Goal: Use online tool/utility: Utilize a website feature to perform a specific function

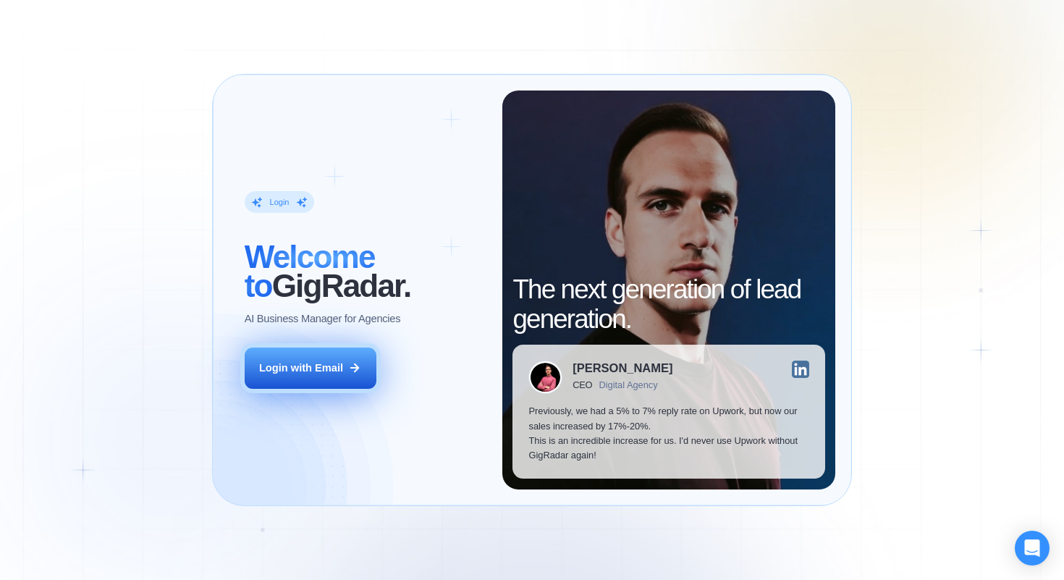
click at [289, 362] on div "Login with Email" at bounding box center [301, 367] width 84 height 14
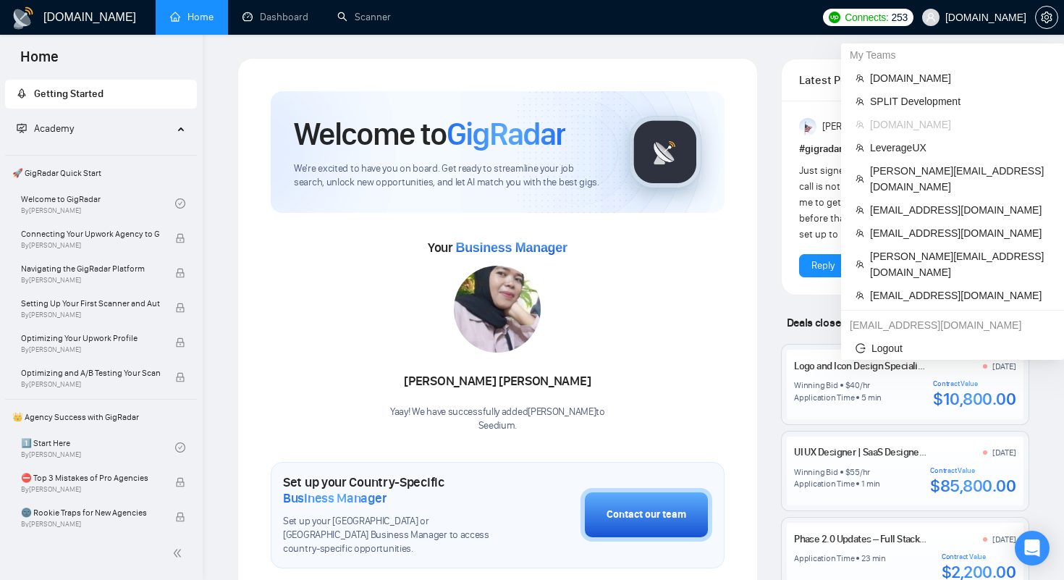
click at [994, 23] on span "[DOMAIN_NAME]" at bounding box center [974, 17] width 122 height 46
click at [986, 17] on span "[DOMAIN_NAME]" at bounding box center [985, 17] width 81 height 0
click at [899, 248] on span "[PERSON_NAME][EMAIL_ADDRESS][DOMAIN_NAME]" at bounding box center [959, 264] width 179 height 32
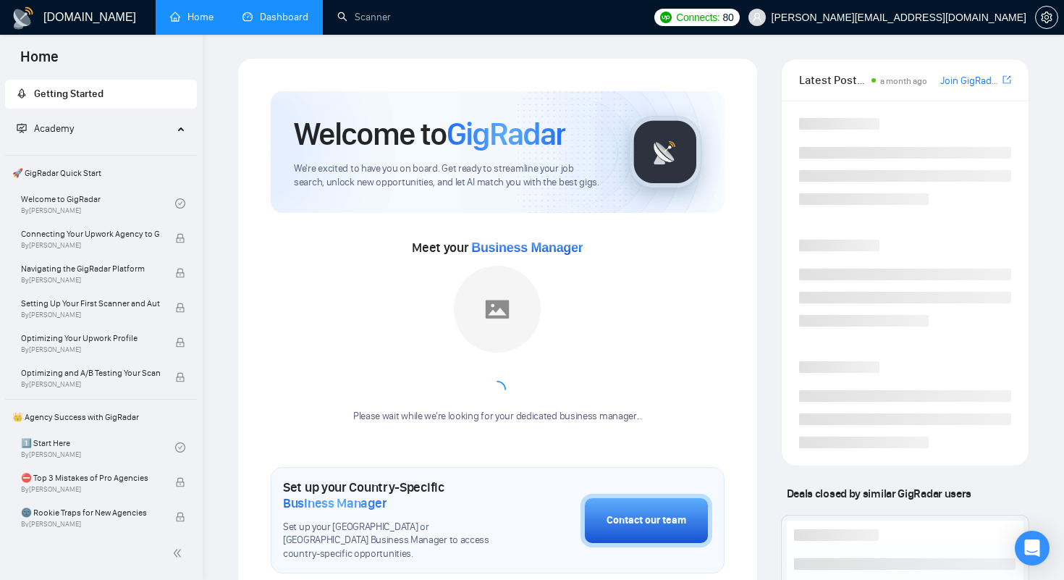
click at [292, 23] on link "Dashboard" at bounding box center [275, 17] width 66 height 12
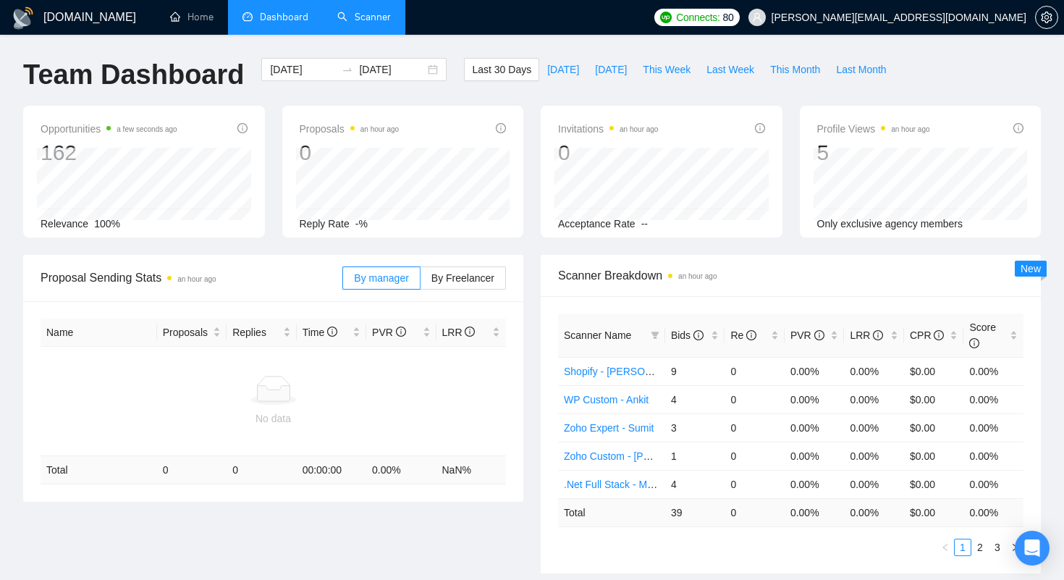
click at [355, 33] on li "Scanner" at bounding box center [364, 17] width 82 height 35
click at [362, 23] on link "Scanner" at bounding box center [364, 17] width 54 height 12
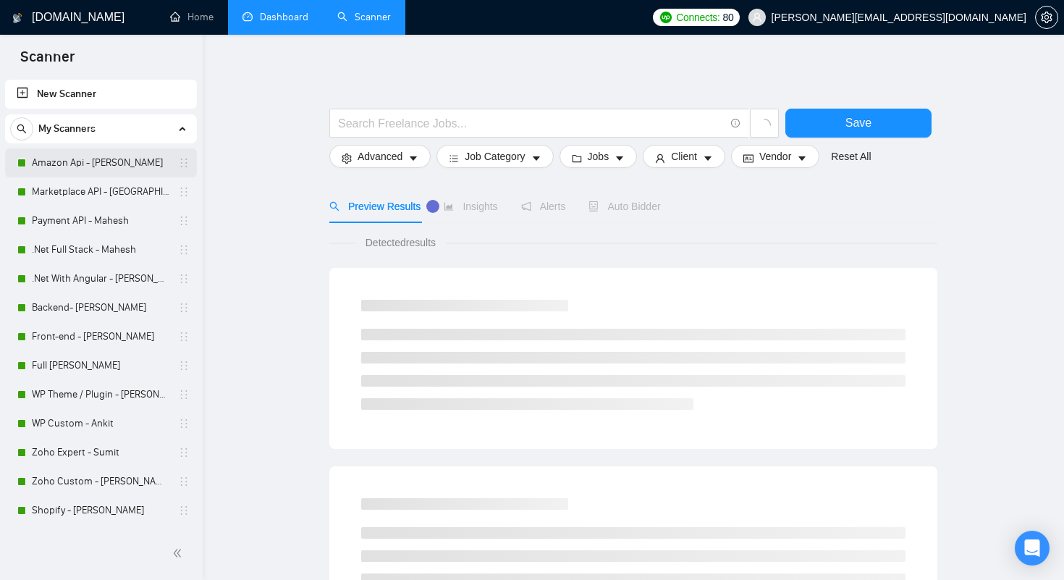
click at [91, 162] on link "Amazon Api - Dhiren" at bounding box center [100, 162] width 137 height 29
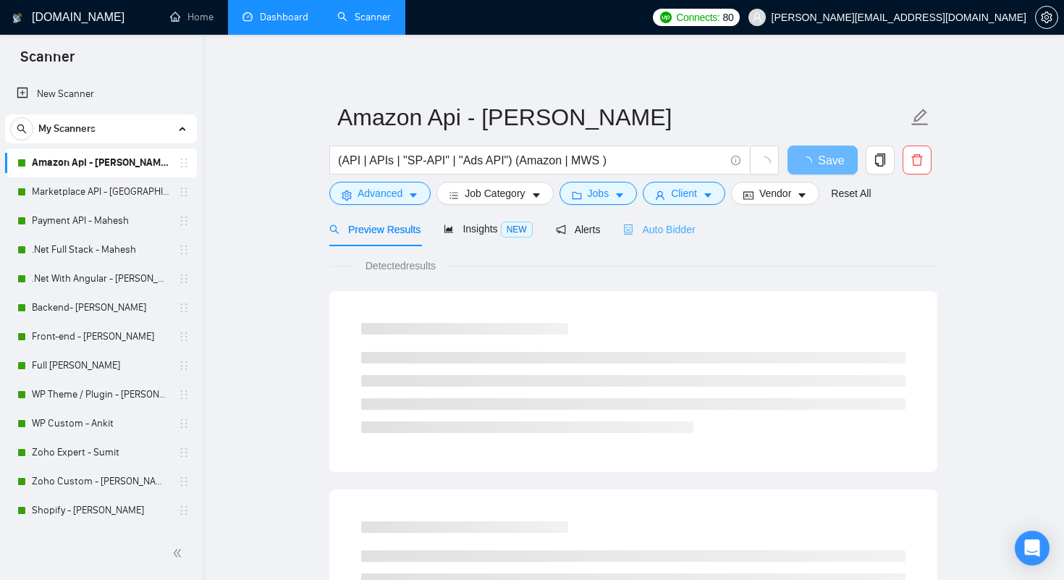
click at [669, 239] on div "Auto Bidder" at bounding box center [659, 229] width 72 height 34
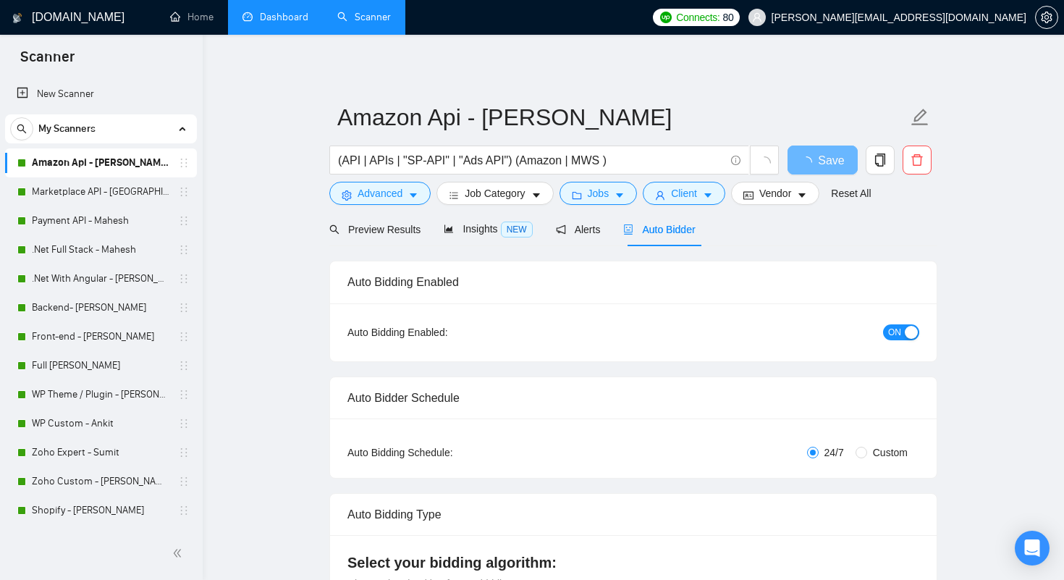
radio input "false"
radio input "true"
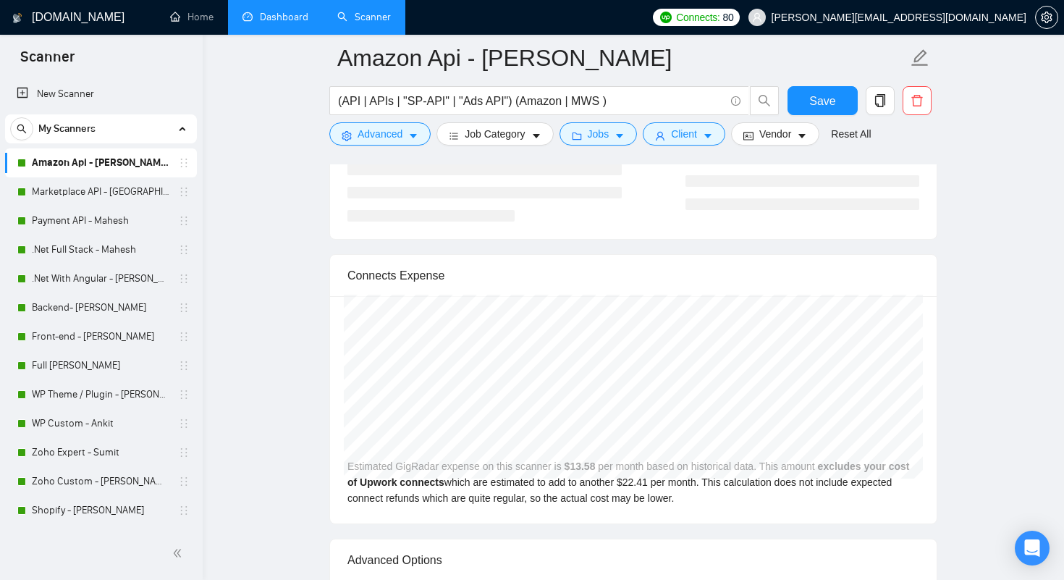
scroll to position [3622, 0]
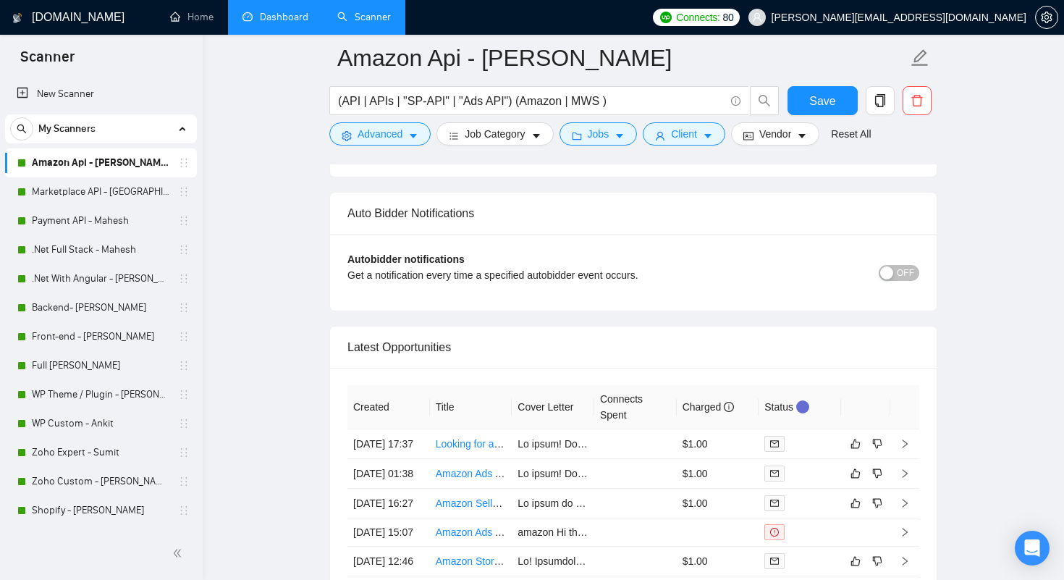
click at [279, 17] on link "Dashboard" at bounding box center [275, 17] width 66 height 12
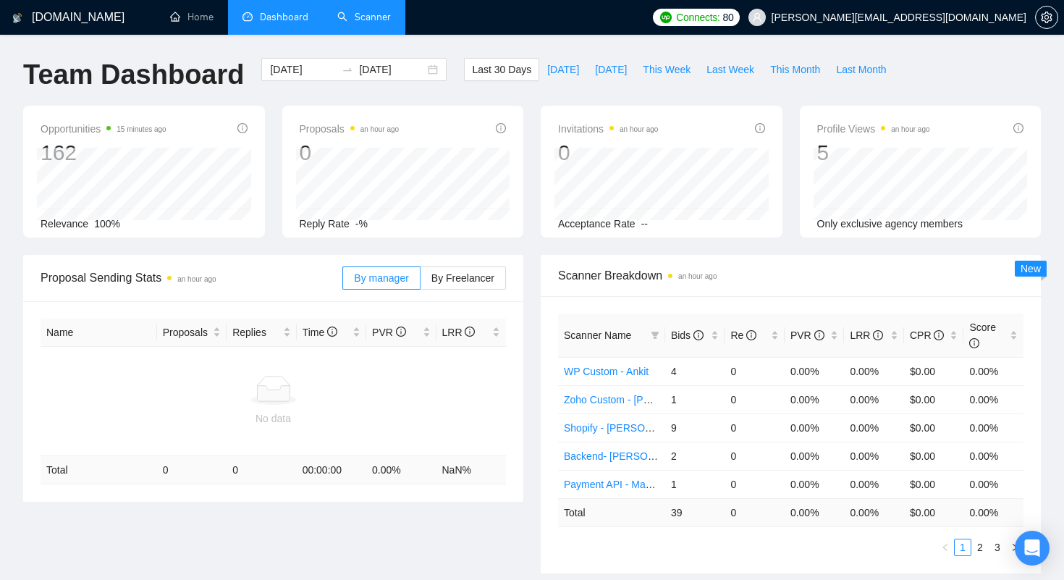
click at [347, 23] on link "Scanner" at bounding box center [364, 17] width 54 height 12
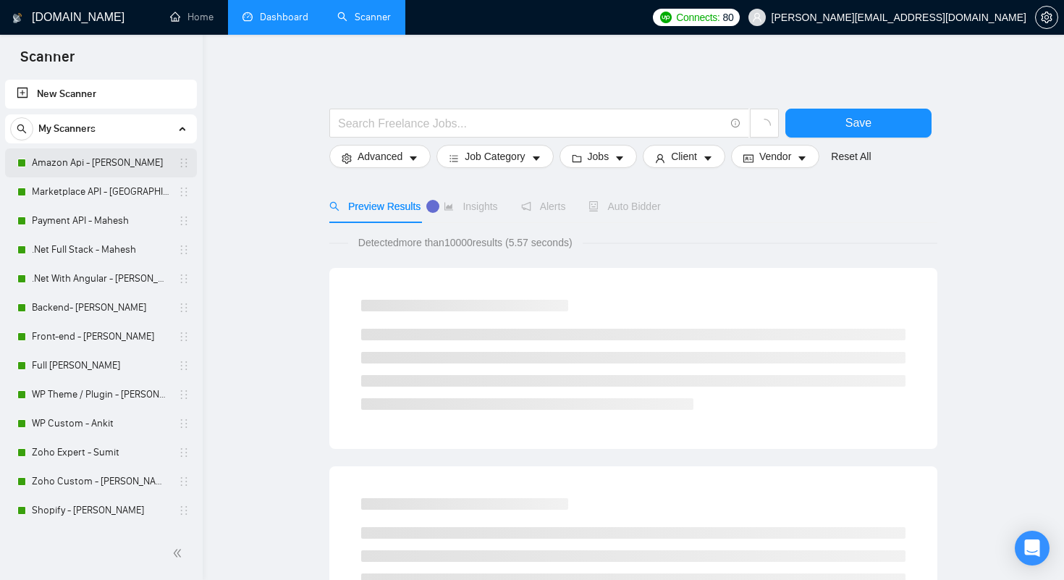
click at [40, 162] on link "Amazon Api - Dhiren" at bounding box center [100, 162] width 137 height 29
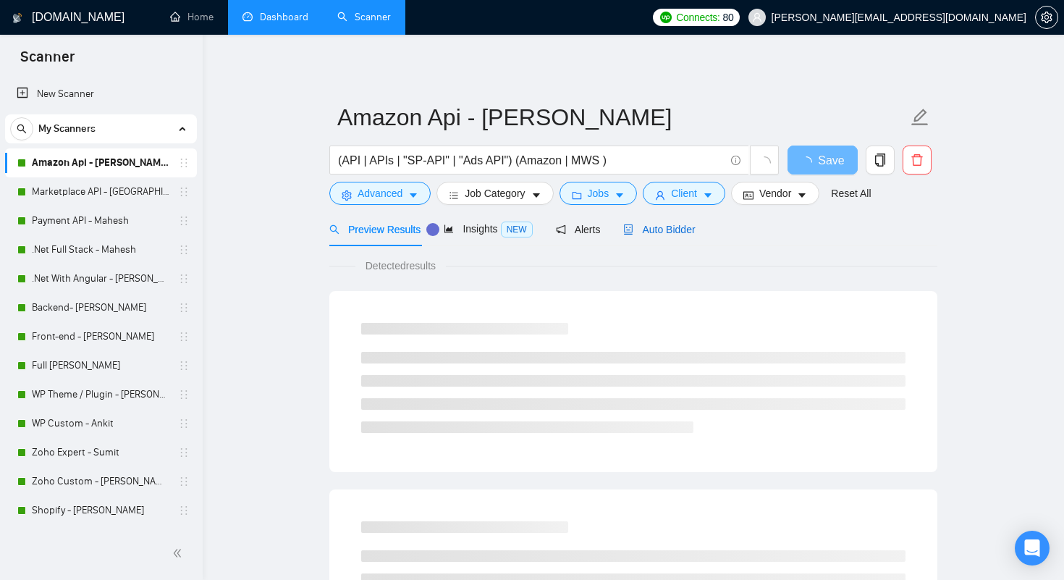
click at [657, 230] on span "Auto Bidder" at bounding box center [659, 230] width 72 height 12
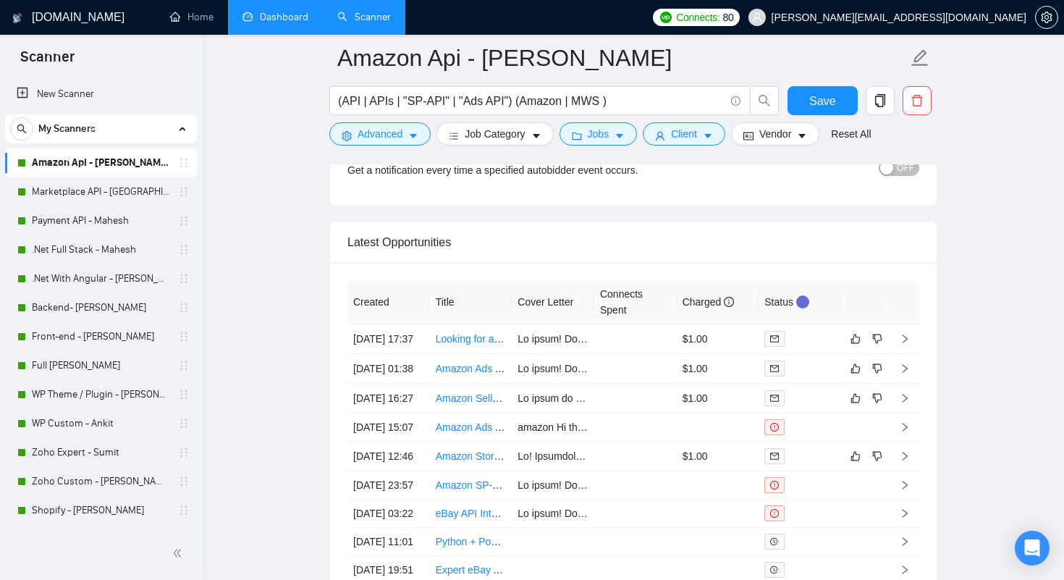
scroll to position [3738, 0]
